Goal: Information Seeking & Learning: Learn about a topic

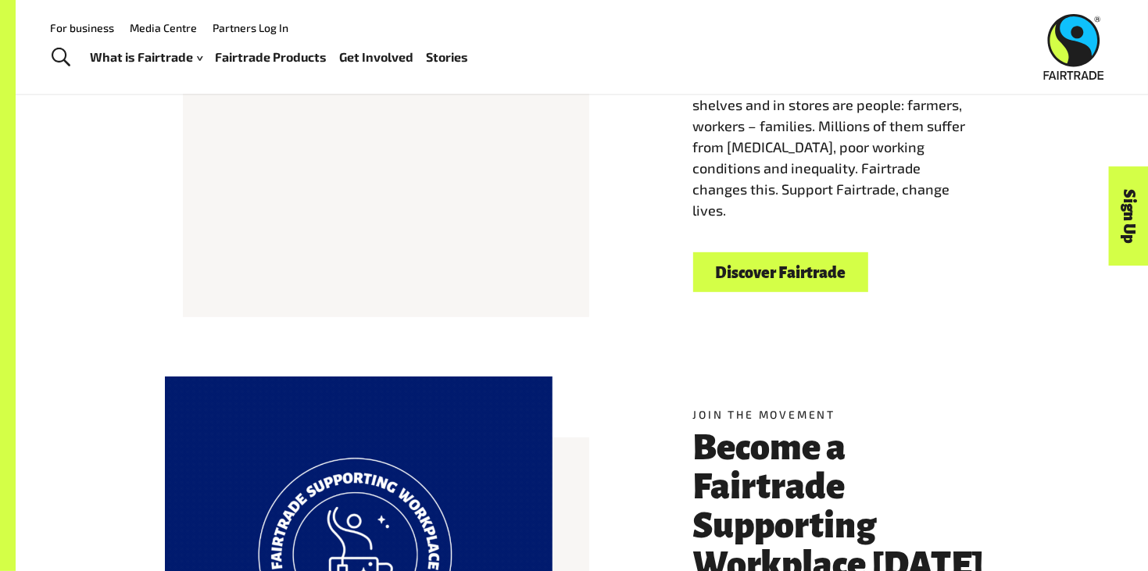
scroll to position [280, 0]
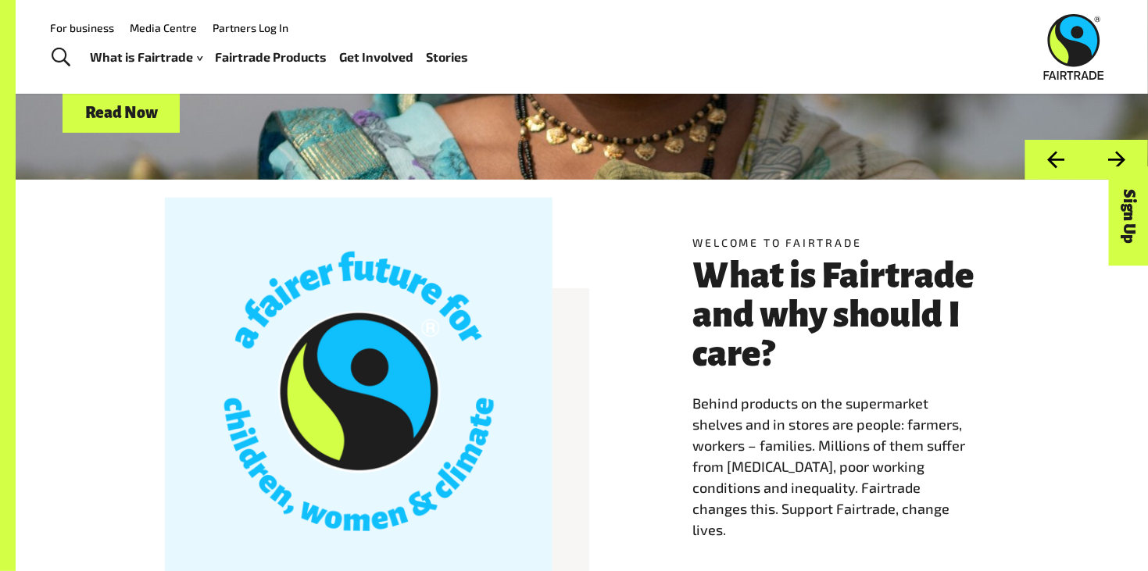
click at [64, 53] on span "Toggle Search" at bounding box center [61, 58] width 19 height 20
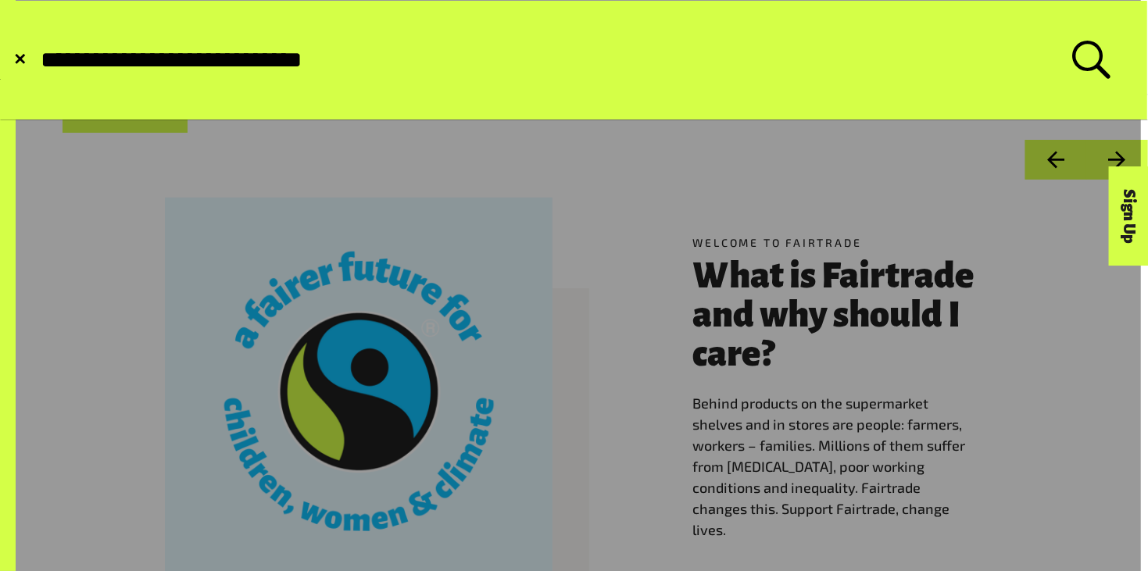
type input "**********"
click at [38, 60] on button "Submit Search" at bounding box center [38, 60] width 1 height 1
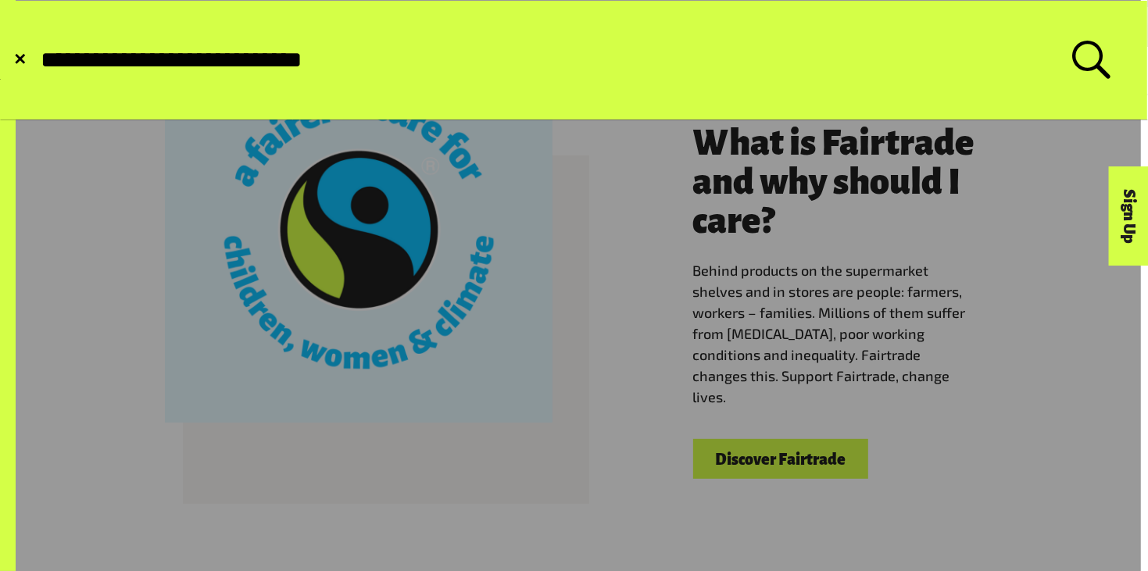
scroll to position [410, 0]
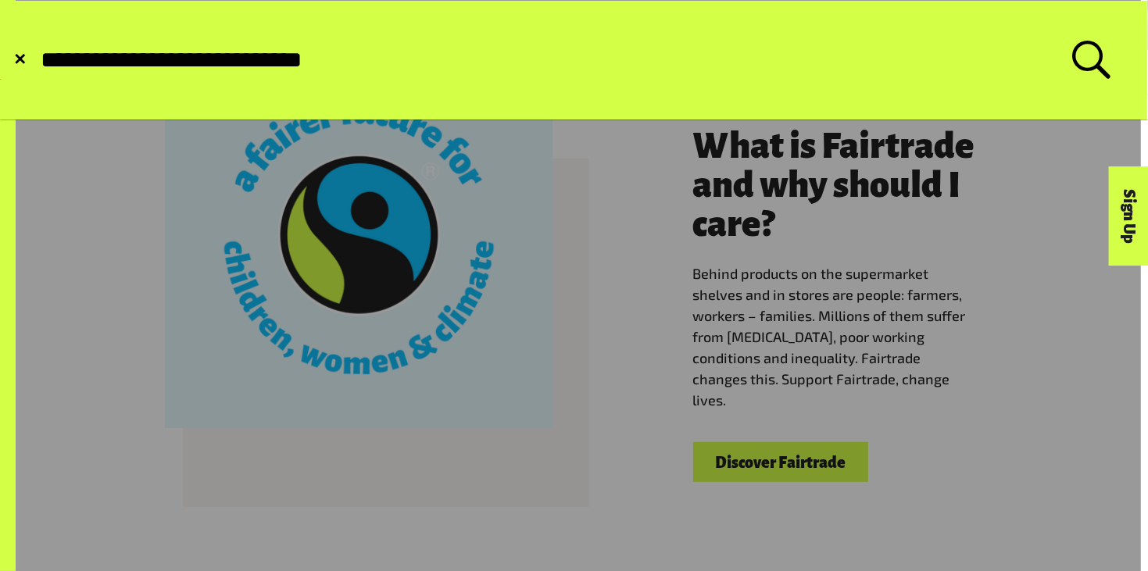
click at [26, 66] on span "✕" at bounding box center [19, 60] width 13 height 16
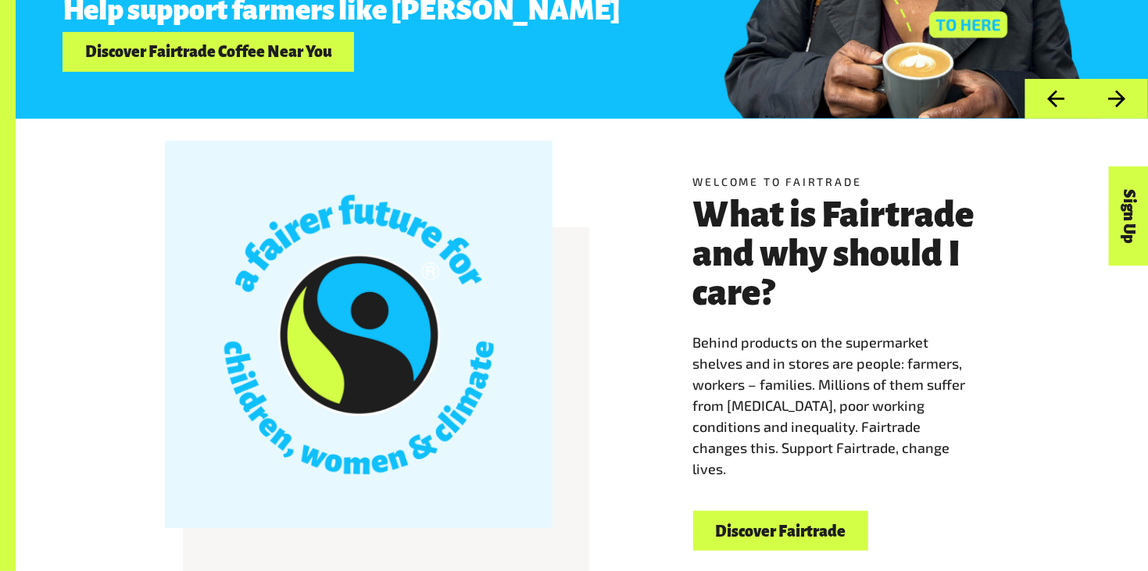
scroll to position [343, 0]
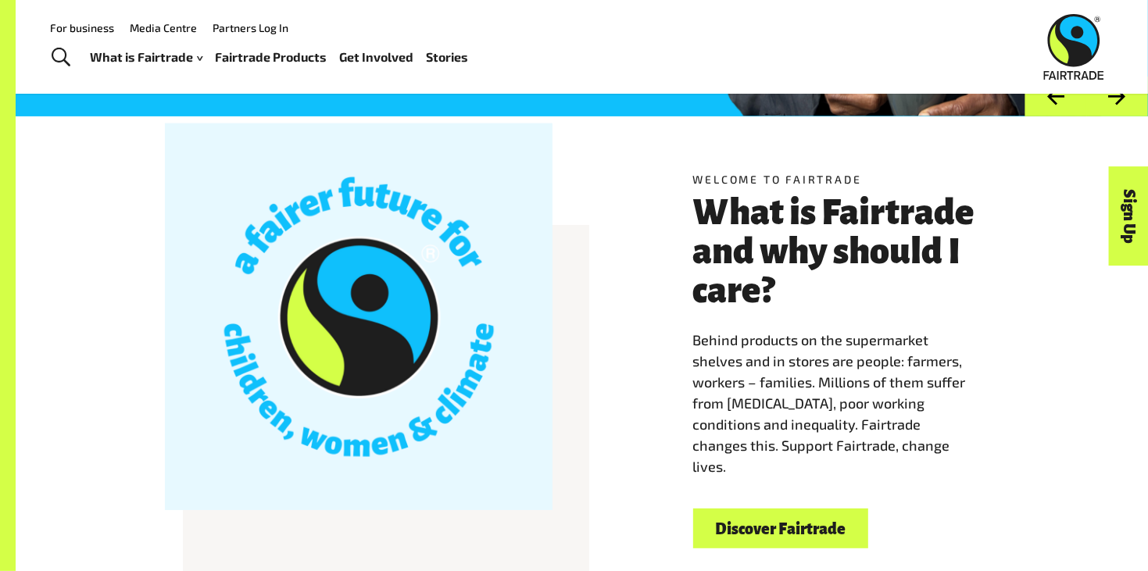
click at [1111, 102] on button "Next" at bounding box center [1117, 97] width 62 height 40
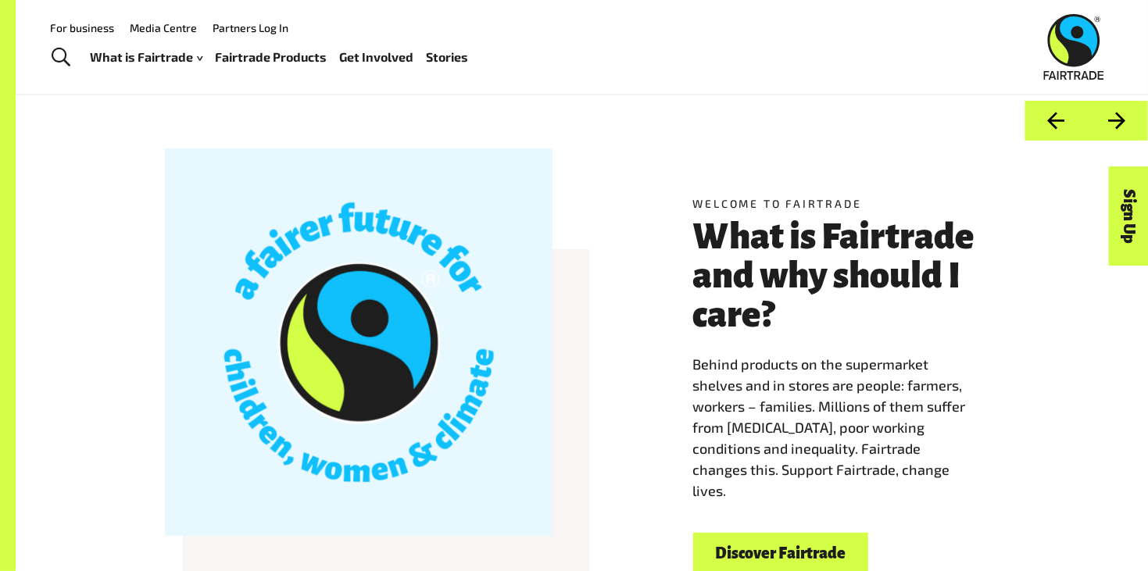
scroll to position [315, 0]
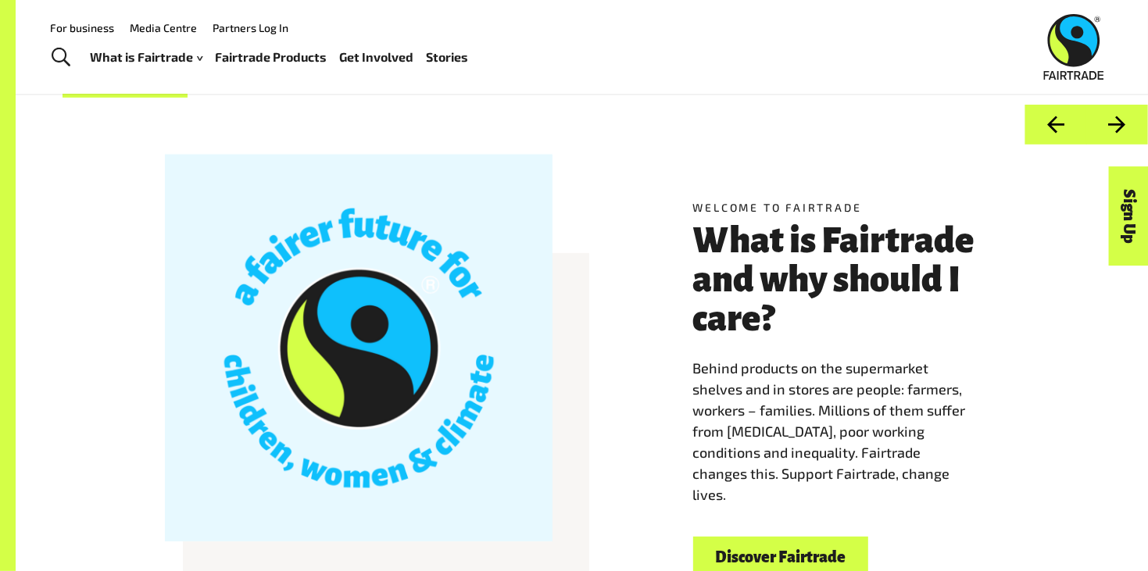
click at [1118, 139] on button "Next" at bounding box center [1117, 125] width 62 height 40
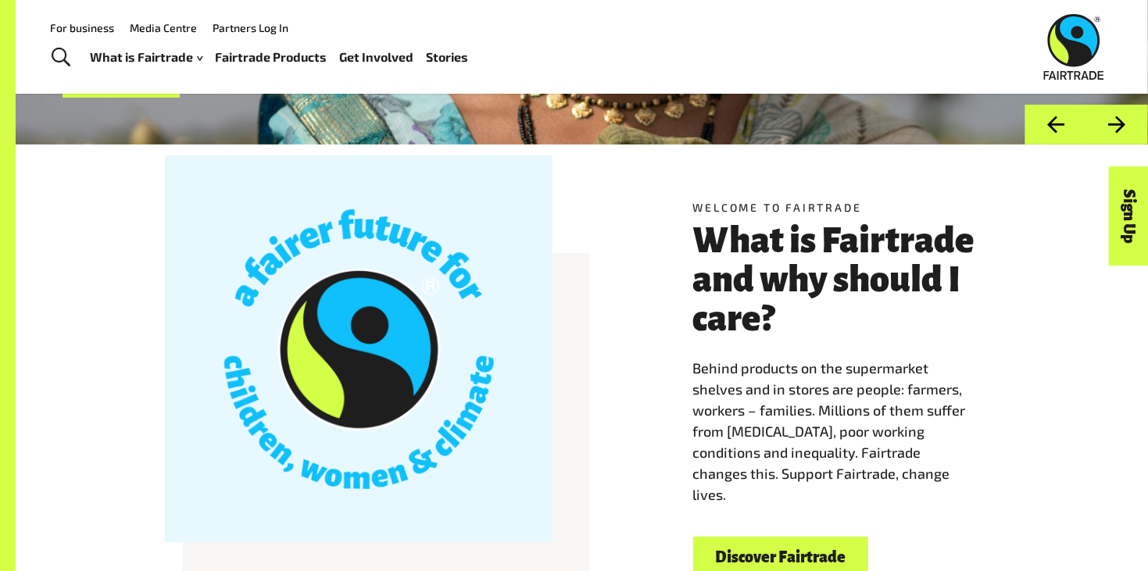
click at [1118, 132] on button "Next" at bounding box center [1117, 125] width 62 height 40
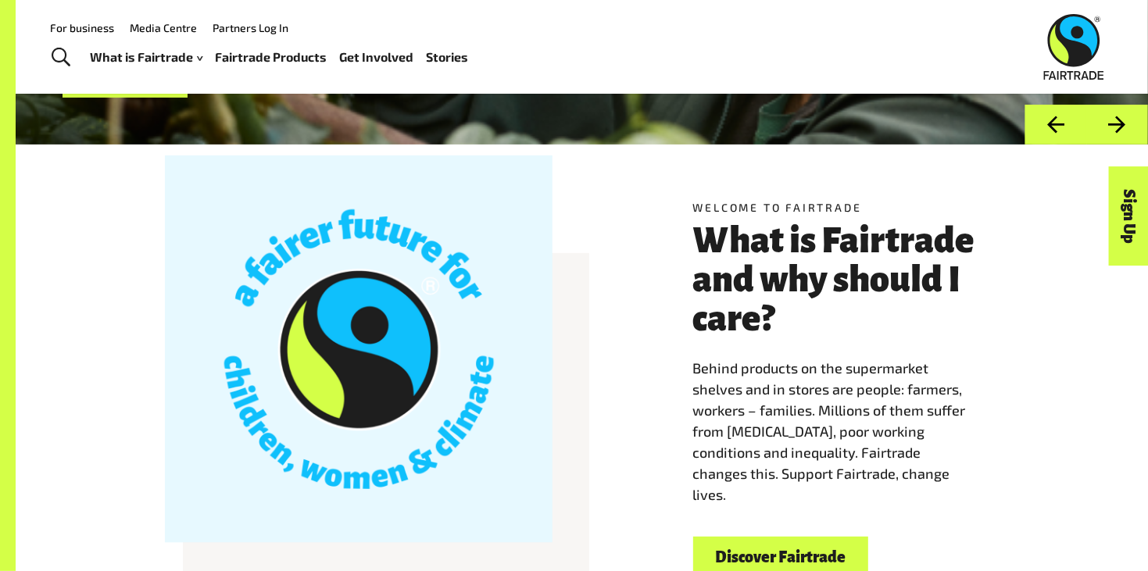
click at [1113, 127] on button "Next" at bounding box center [1117, 125] width 62 height 40
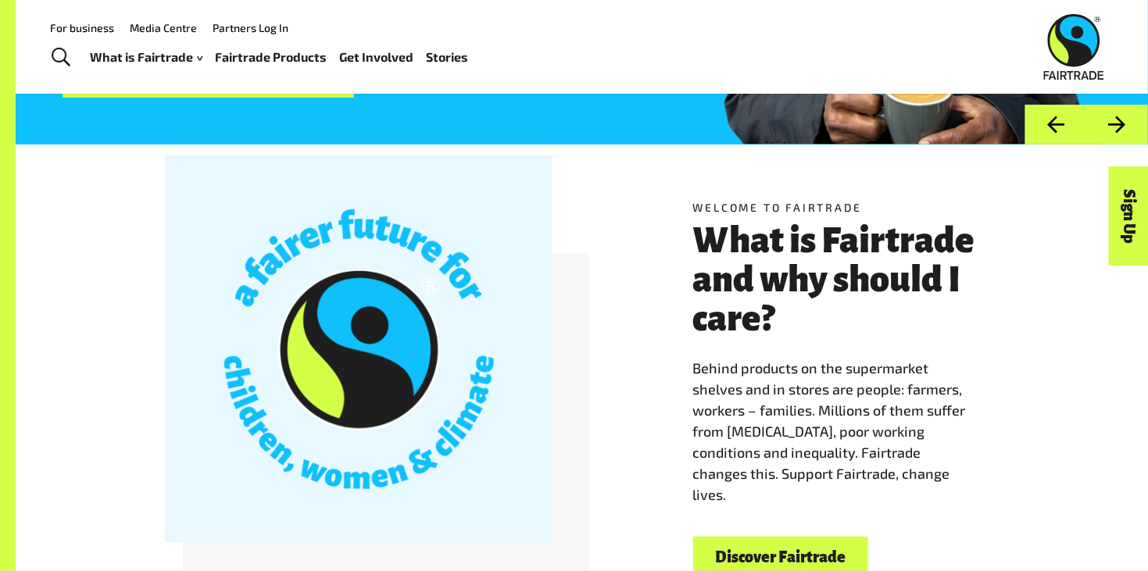
click at [1111, 125] on button "Next" at bounding box center [1117, 125] width 62 height 40
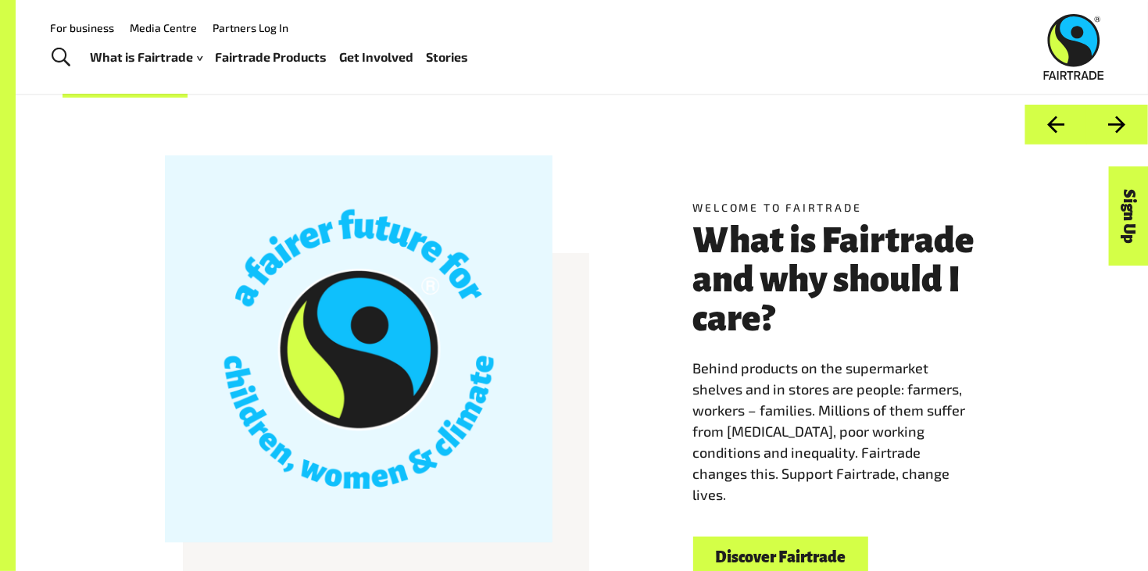
click at [1111, 125] on button "Next" at bounding box center [1117, 125] width 62 height 40
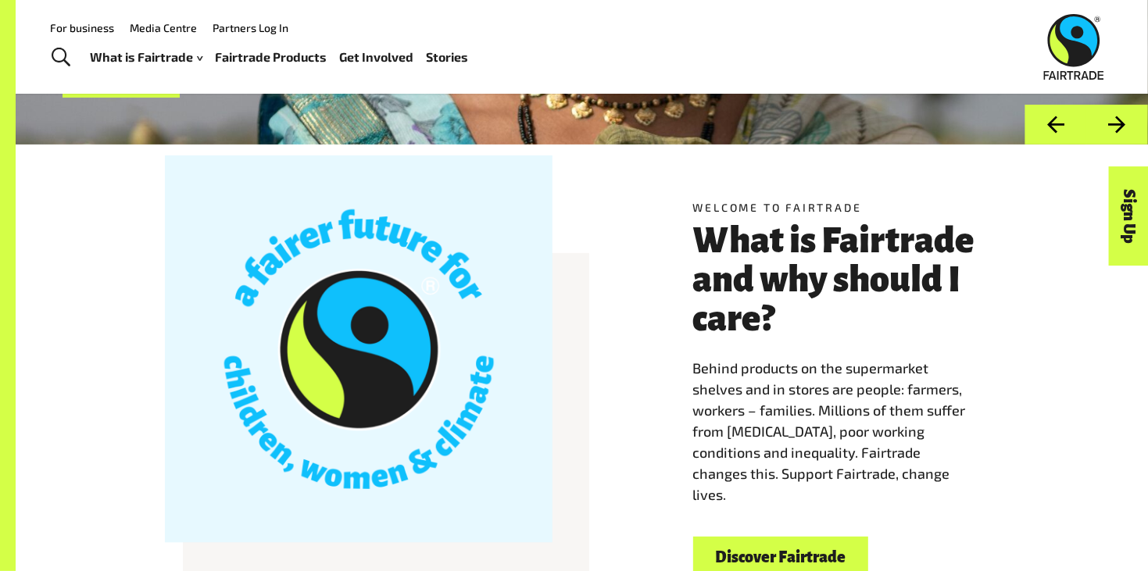
click at [1111, 125] on button "Next" at bounding box center [1117, 125] width 62 height 40
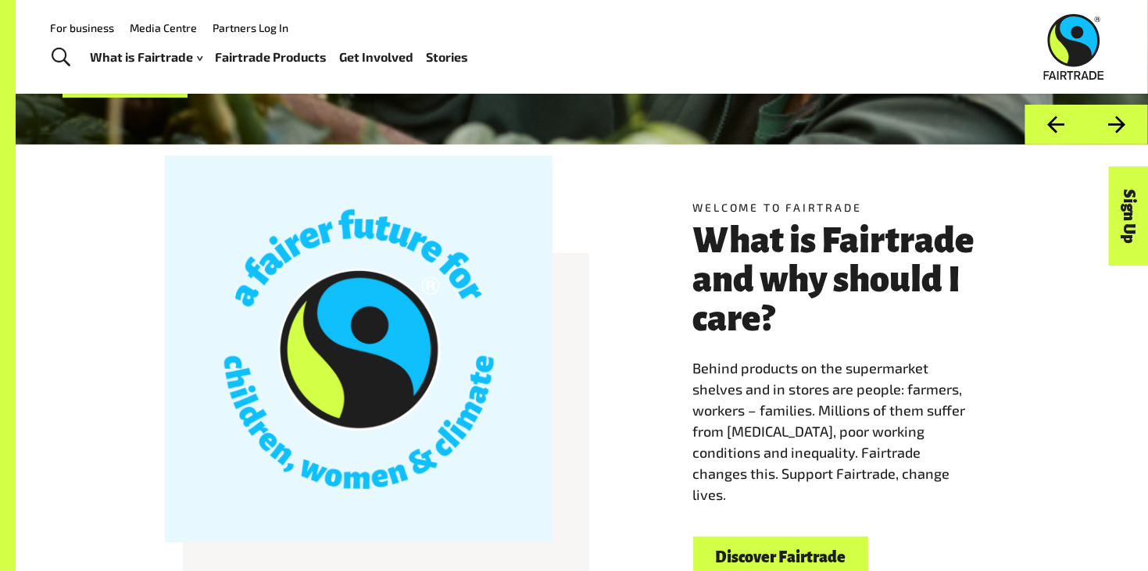
click at [1111, 125] on button "Next" at bounding box center [1117, 125] width 62 height 40
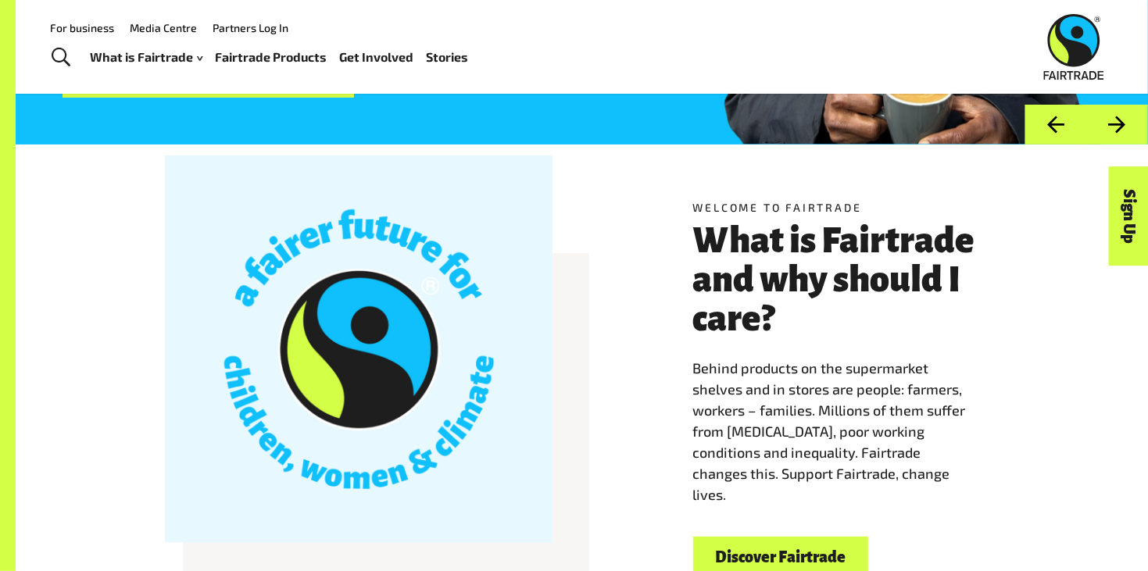
click at [1111, 125] on button "Next" at bounding box center [1117, 125] width 62 height 40
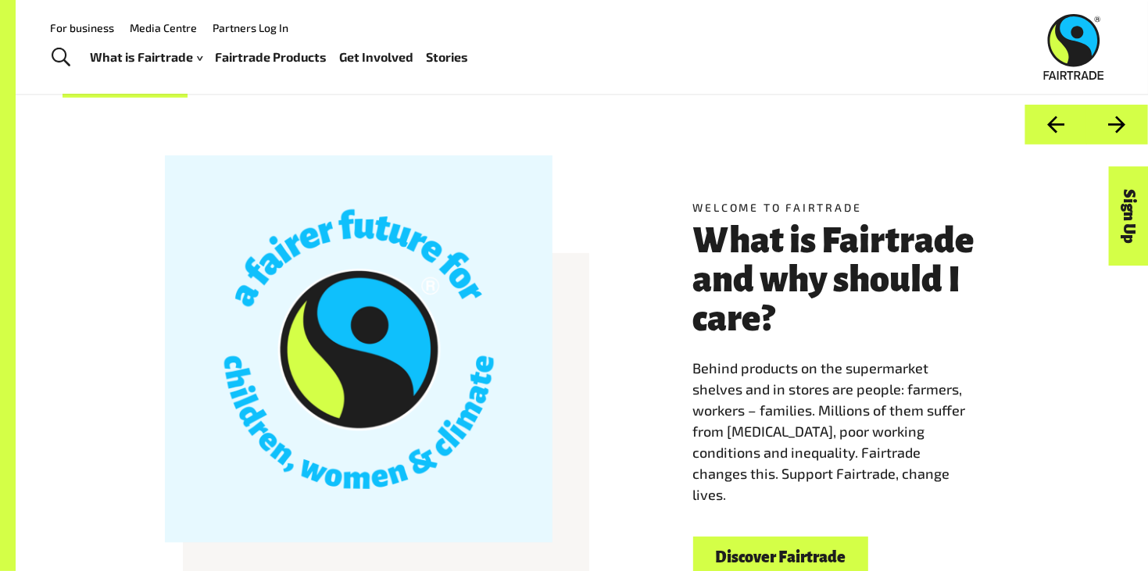
click at [1111, 125] on button "Next" at bounding box center [1117, 125] width 62 height 40
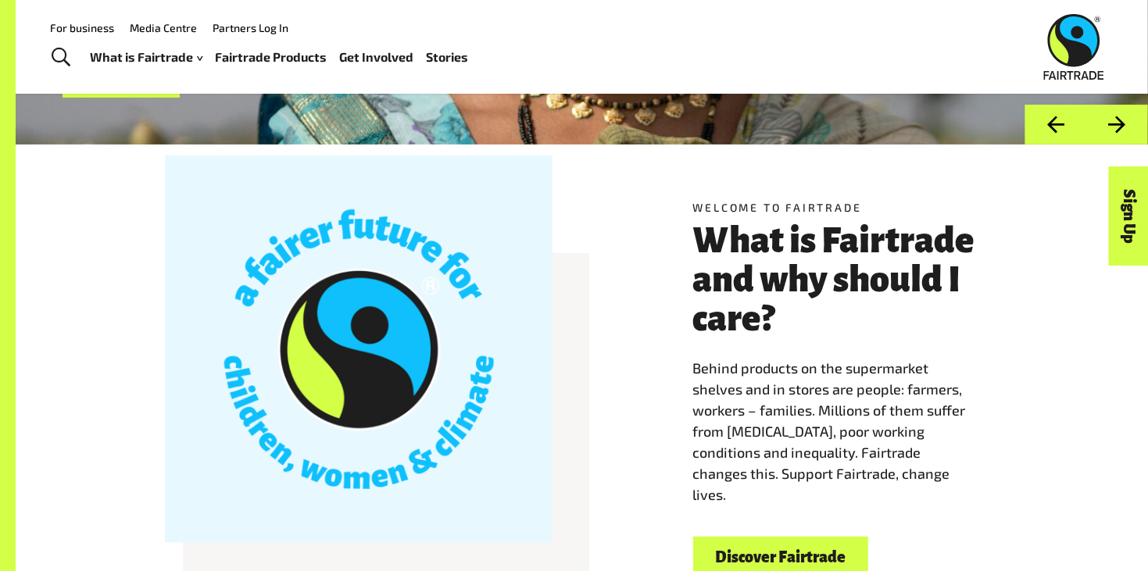
click at [1111, 125] on button "Next" at bounding box center [1117, 125] width 62 height 40
click at [1124, 125] on button "Next" at bounding box center [1117, 125] width 62 height 40
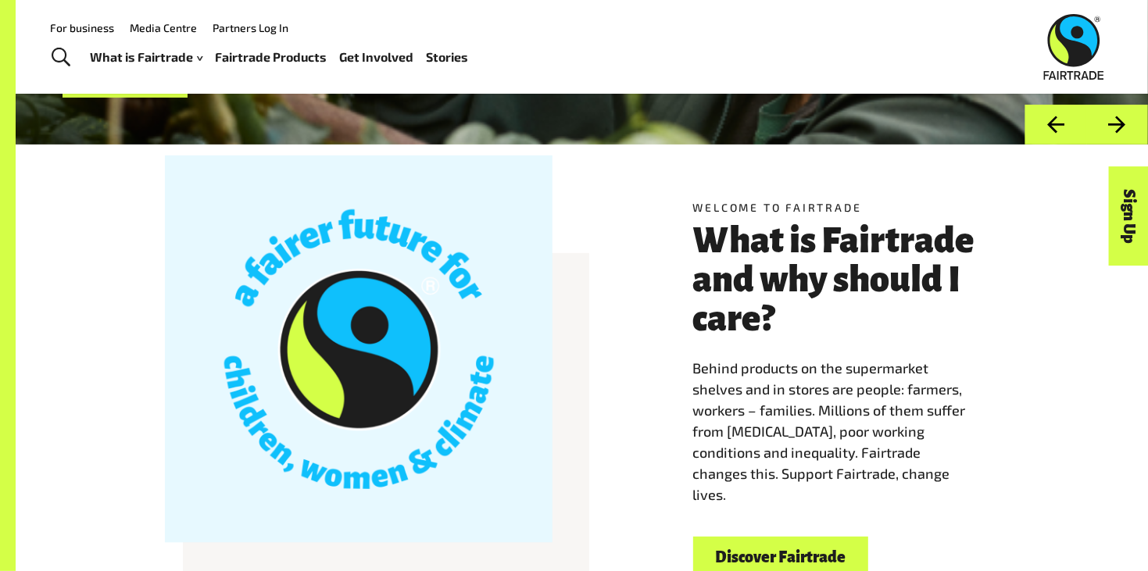
click at [1124, 125] on button "Next" at bounding box center [1117, 125] width 62 height 40
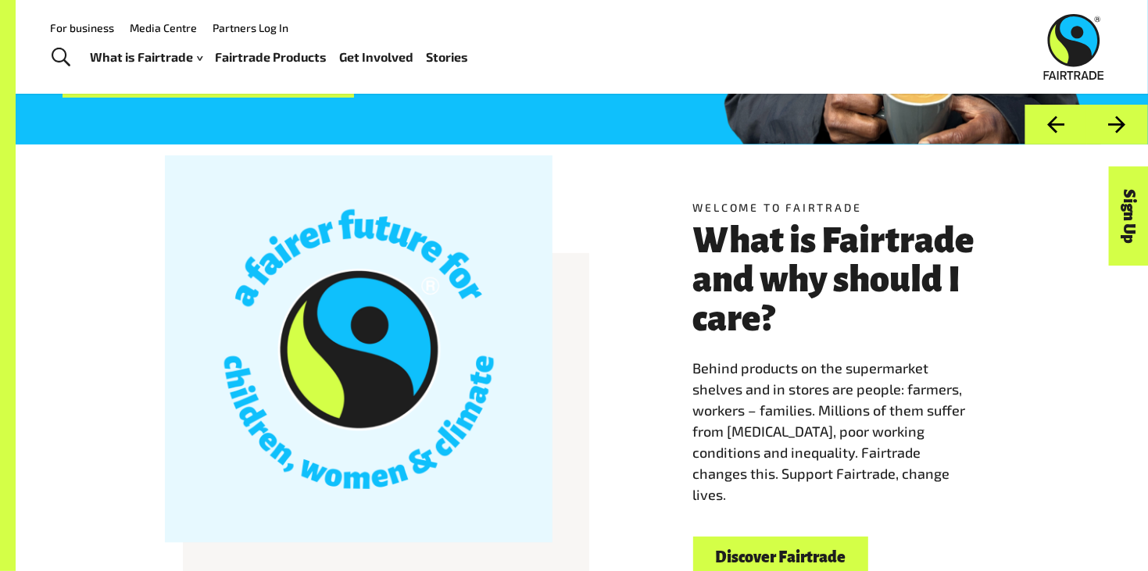
click at [1124, 125] on button "Next" at bounding box center [1117, 125] width 62 height 40
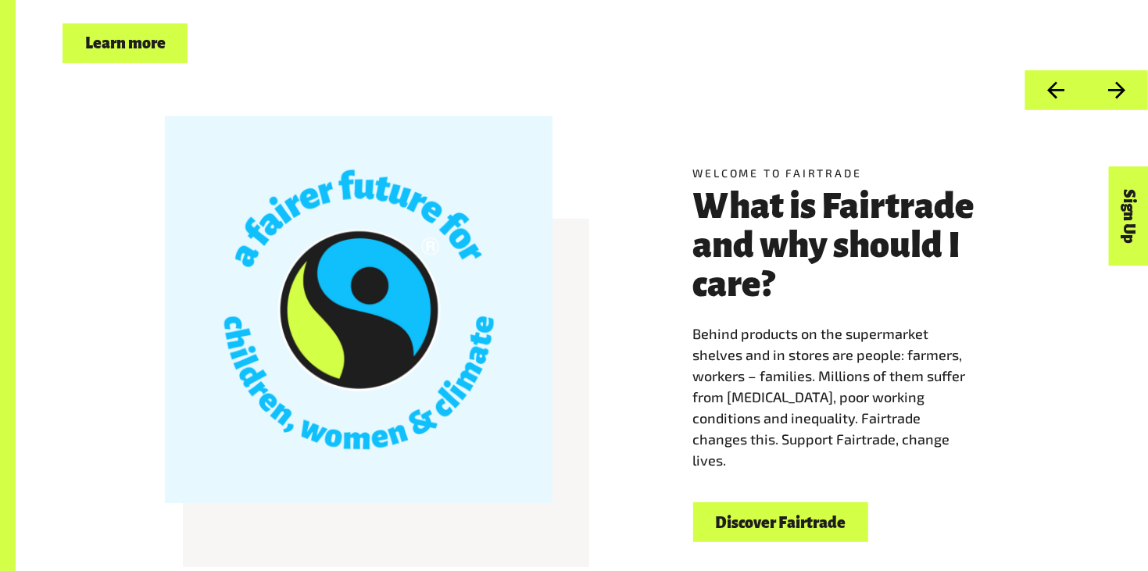
scroll to position [362, 0]
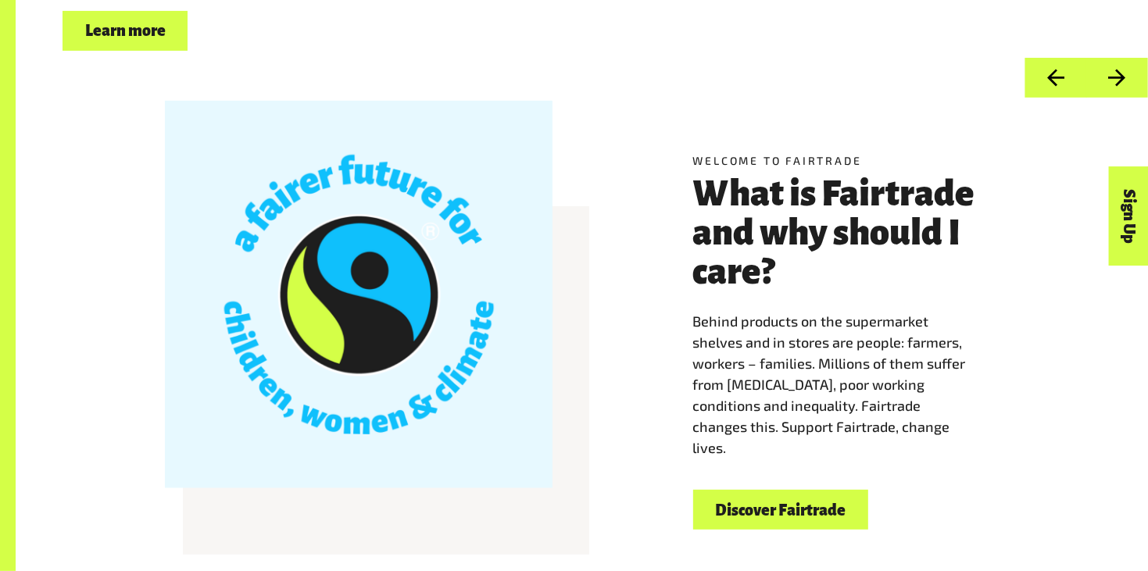
click at [814, 510] on link "Discover Fairtrade" at bounding box center [780, 510] width 175 height 40
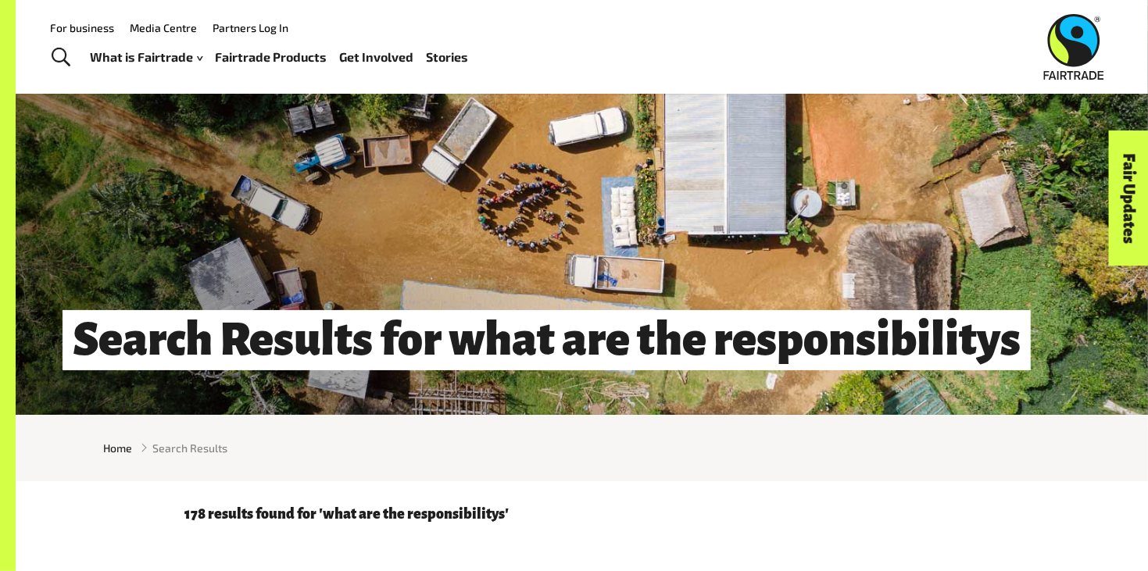
scroll to position [41, 0]
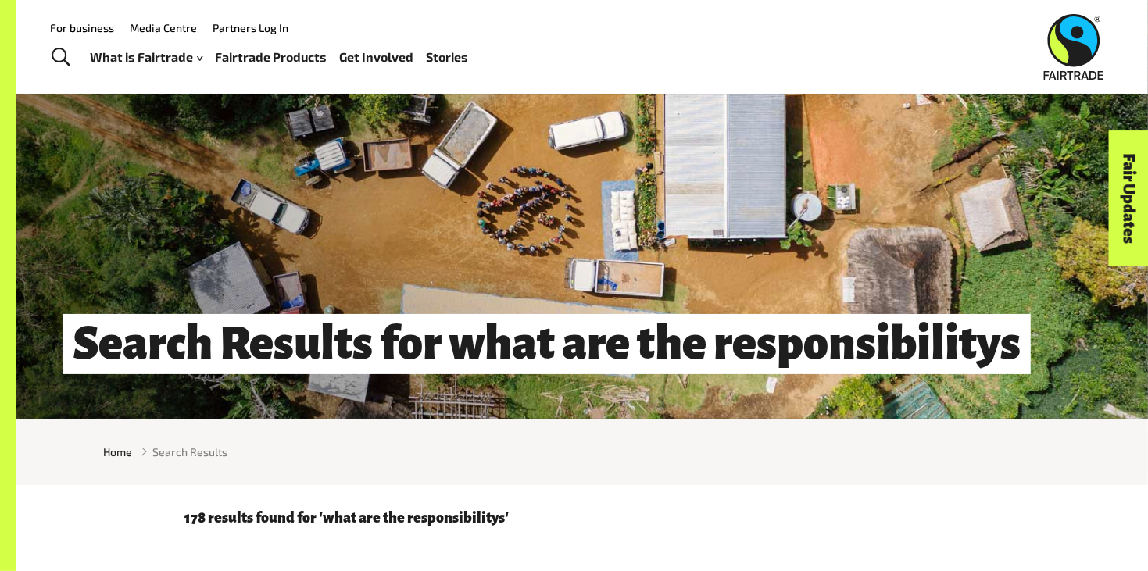
click at [62, 55] on span "Toggle Search" at bounding box center [61, 58] width 19 height 20
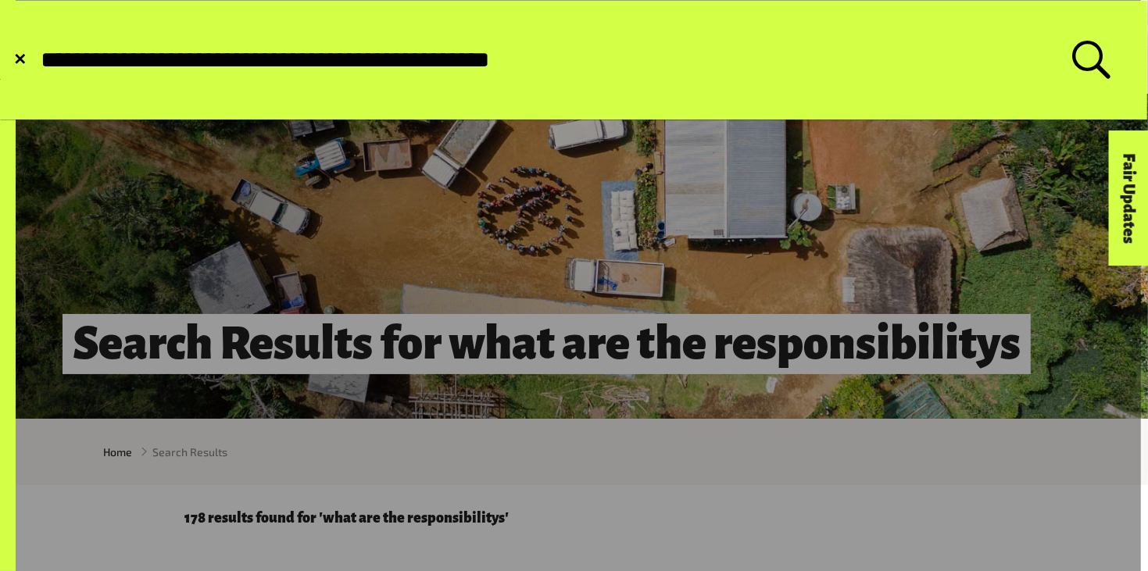
type input "**********"
click at [38, 60] on button "Submit Search" at bounding box center [38, 60] width 1 height 1
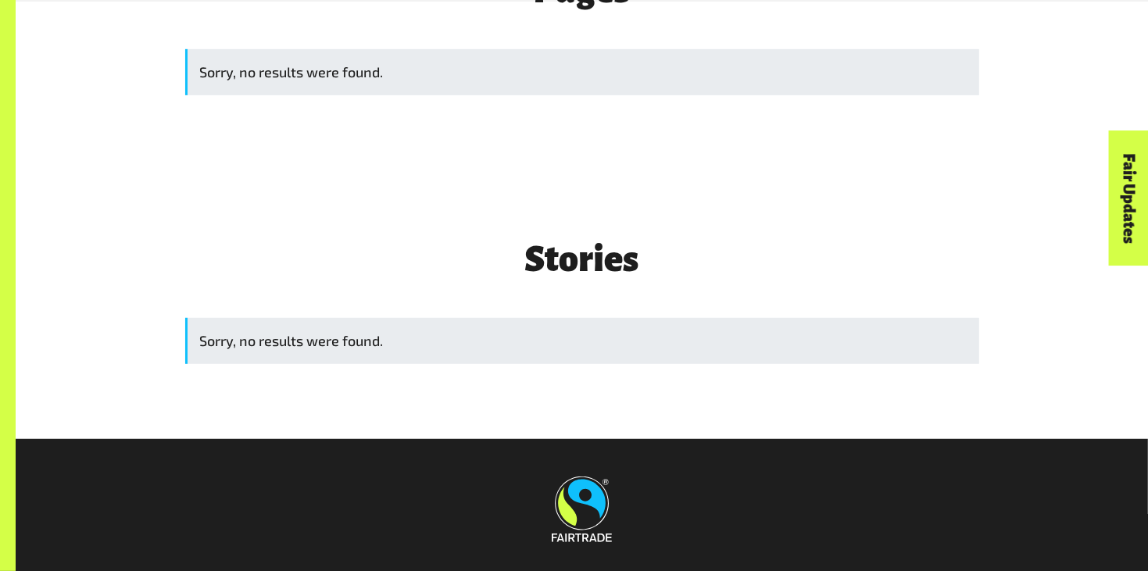
scroll to position [692, 0]
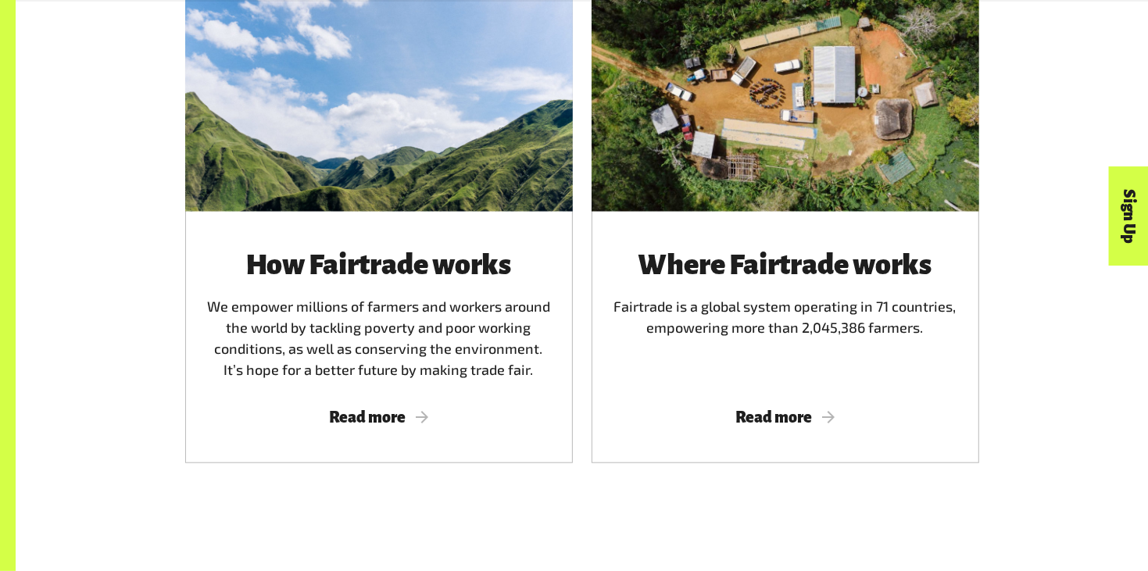
scroll to position [957, 0]
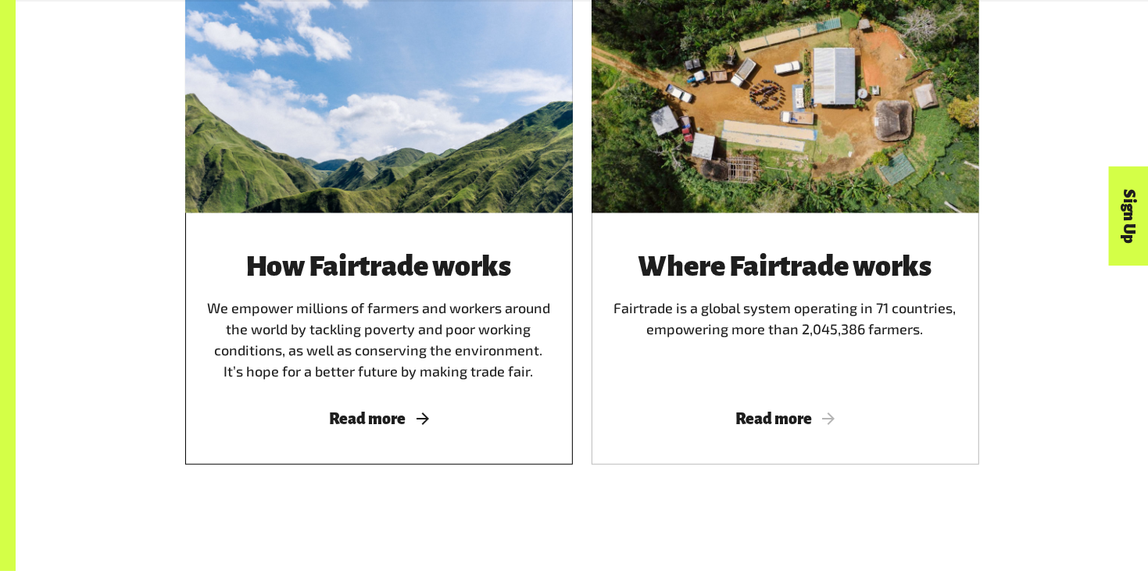
click at [414, 418] on span "Read more" at bounding box center [379, 418] width 350 height 17
